Goal: Find specific page/section: Find specific page/section

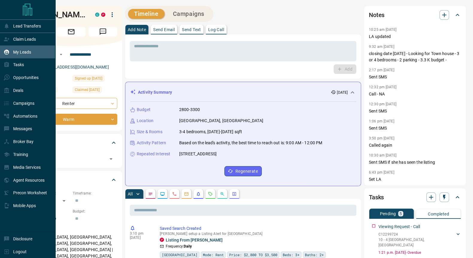
click at [26, 52] on p "My Leads" at bounding box center [22, 52] width 18 height 5
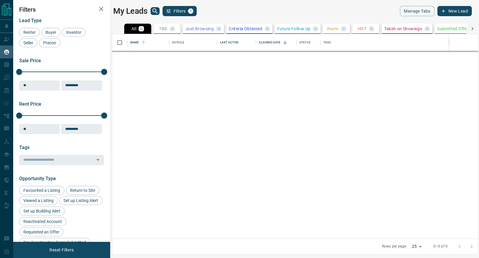
scroll to position [199, 360]
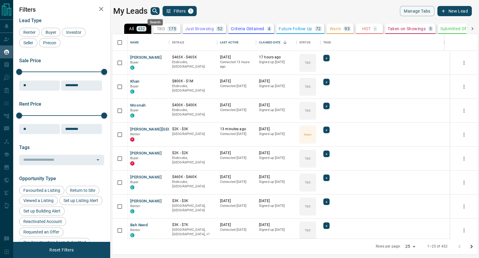
click at [154, 12] on icon "search button" at bounding box center [154, 10] width 5 height 5
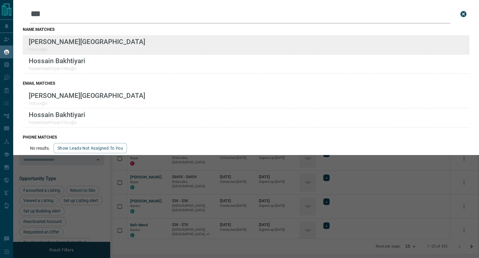
type input "***"
